Goal: Book appointment/travel/reservation

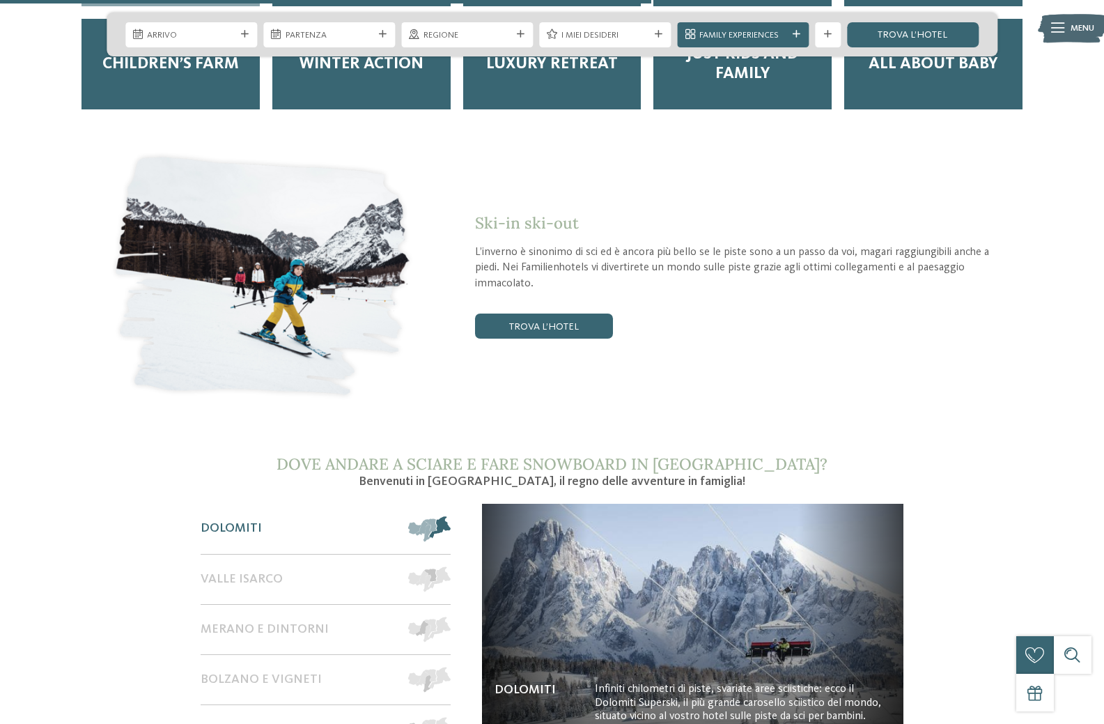
scroll to position [1880, 0]
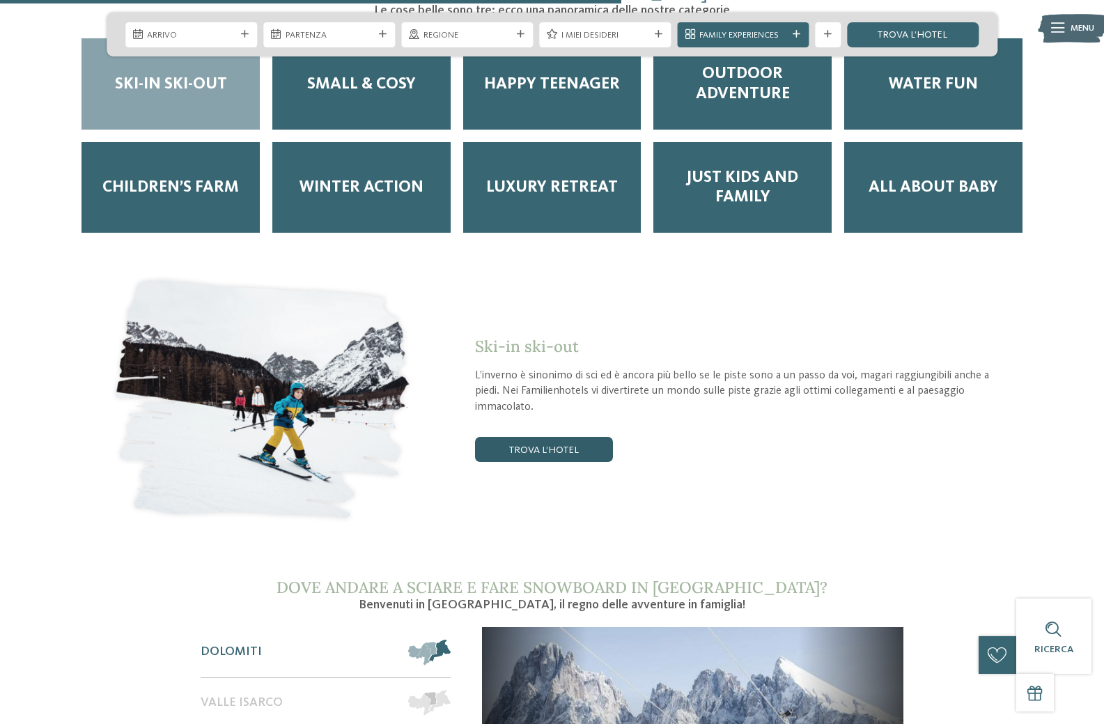
click at [562, 437] on link "trova l’hotel" at bounding box center [544, 449] width 138 height 25
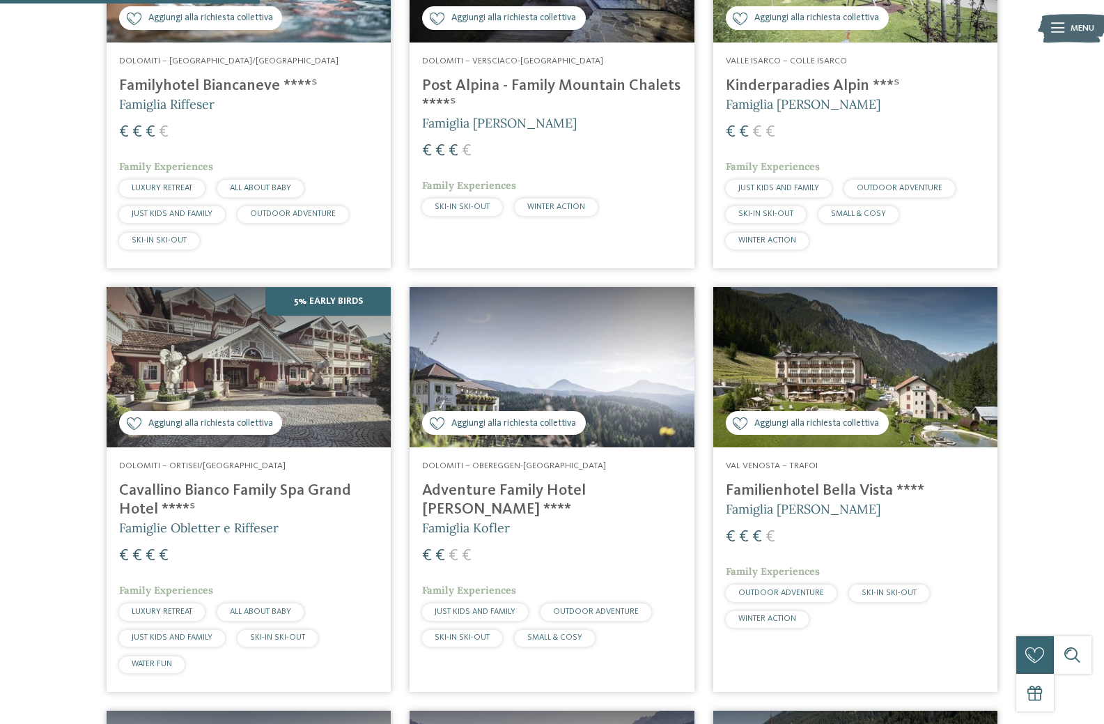
scroll to position [474, 0]
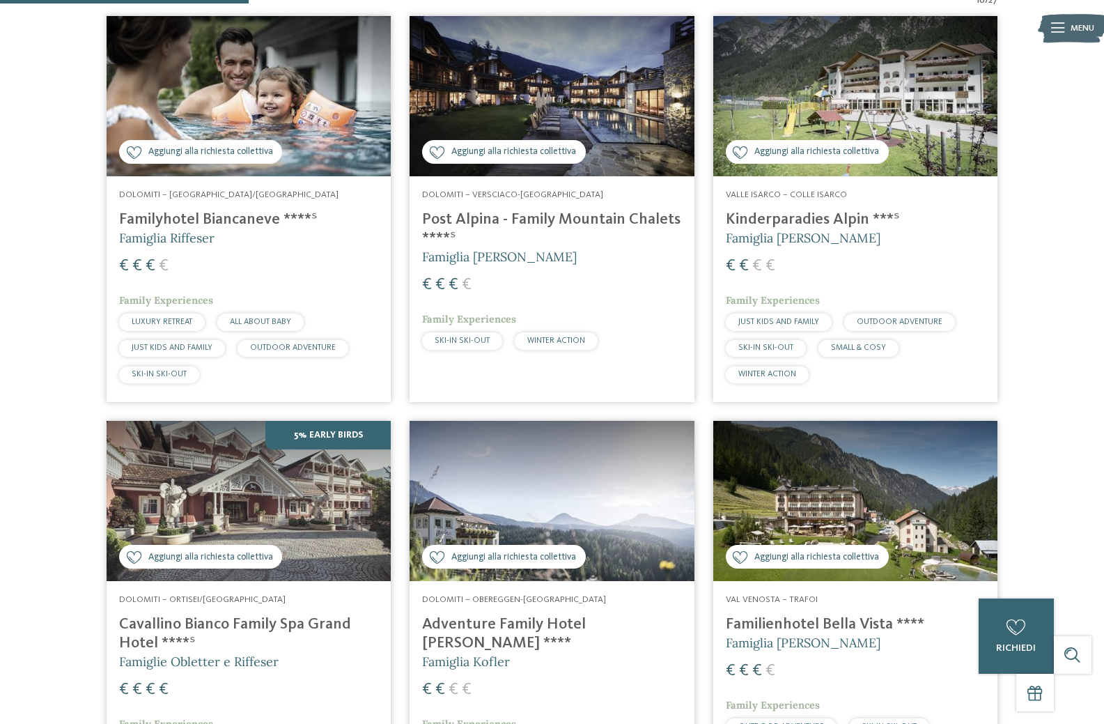
click at [800, 223] on h4 "Kinderparadies Alpin ***ˢ" at bounding box center [855, 219] width 259 height 19
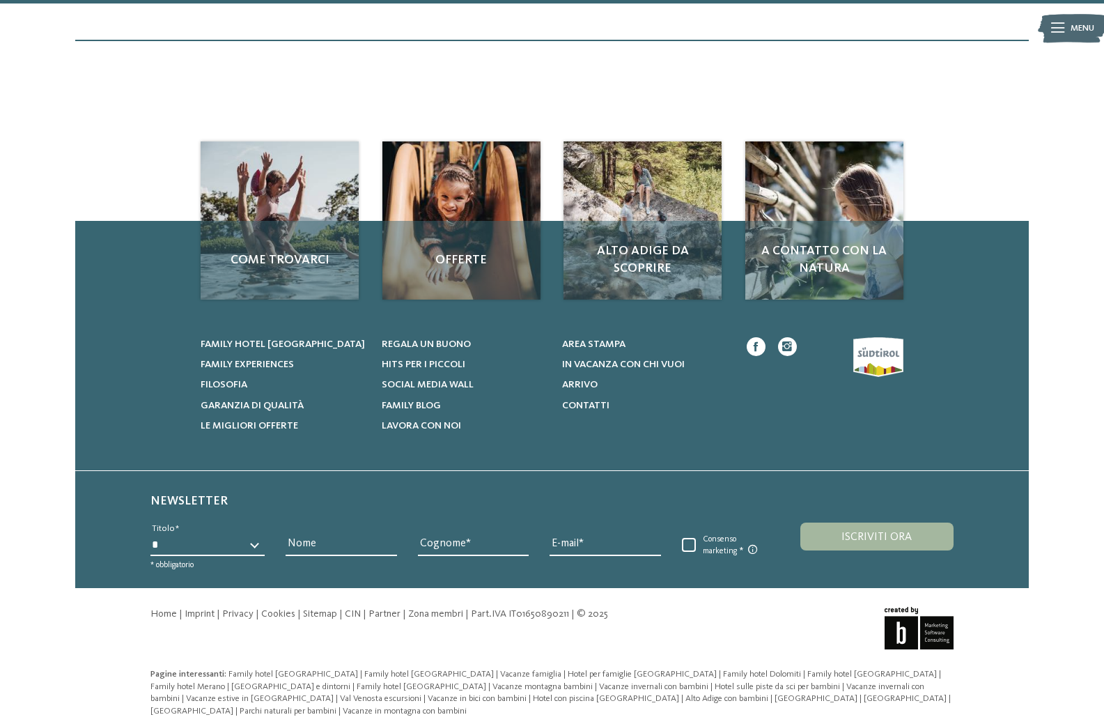
scroll to position [1825, 0]
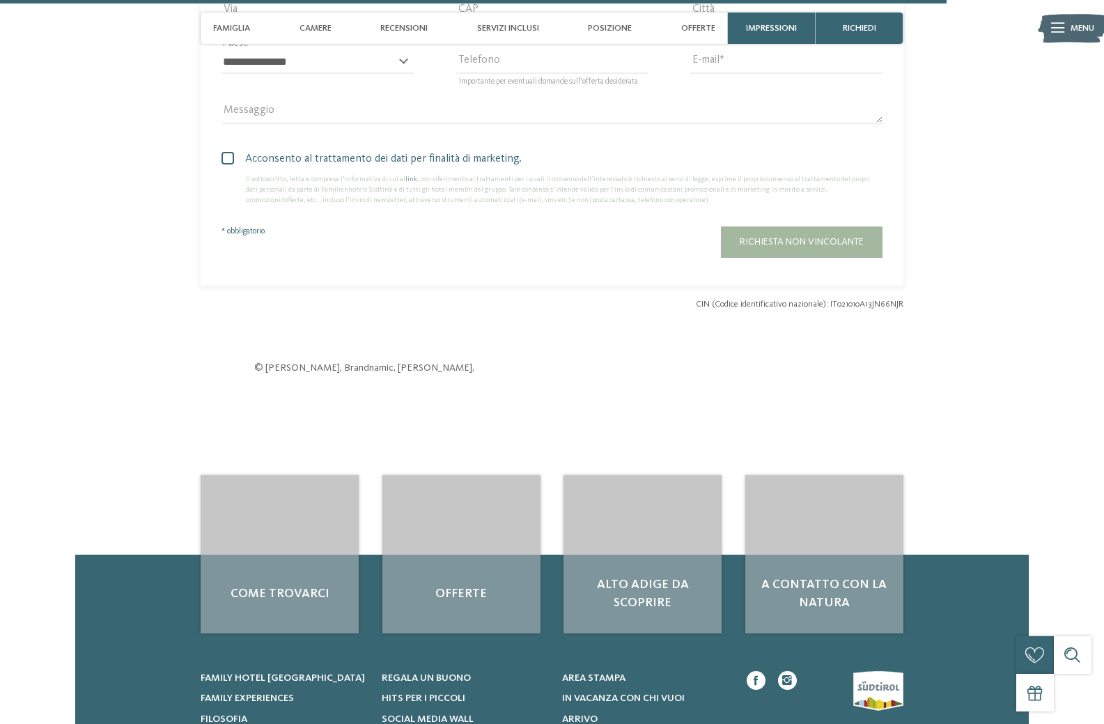
scroll to position [3691, 0]
